Goal: Task Accomplishment & Management: Manage account settings

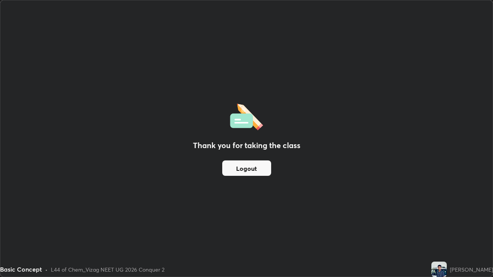
click at [246, 169] on button "Logout" at bounding box center [246, 167] width 49 height 15
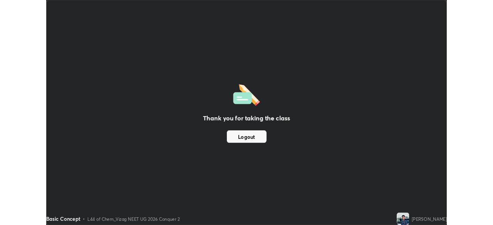
scroll to position [277, 493]
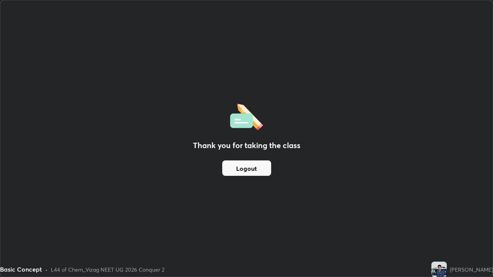
click at [242, 170] on button "Logout" at bounding box center [246, 167] width 49 height 15
click at [244, 169] on button "Logout" at bounding box center [246, 167] width 49 height 15
click at [251, 162] on button "Logout" at bounding box center [246, 167] width 49 height 15
click at [251, 167] on button "Logout" at bounding box center [246, 167] width 49 height 15
click at [244, 171] on button "Logout" at bounding box center [246, 167] width 49 height 15
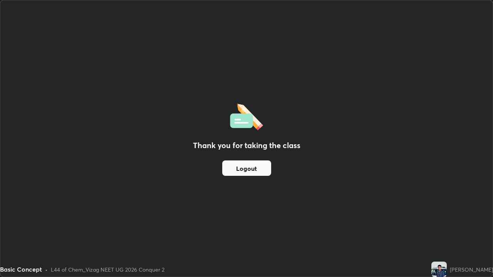
click at [248, 172] on button "Logout" at bounding box center [246, 167] width 49 height 15
click at [249, 171] on button "Logout" at bounding box center [246, 167] width 49 height 15
click at [242, 168] on button "Logout" at bounding box center [246, 167] width 49 height 15
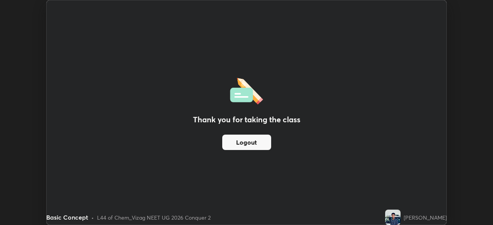
scroll to position [38260, 37992]
